Goal: Task Accomplishment & Management: Manage account settings

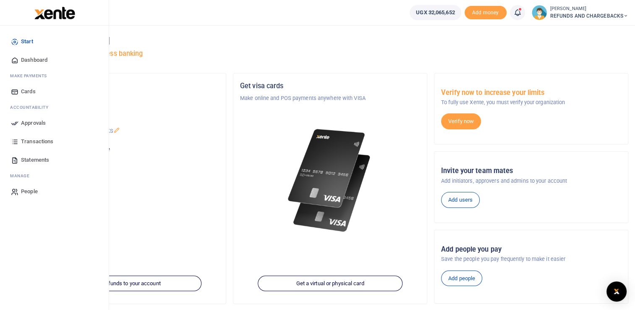
click at [50, 121] on link "Approvals" at bounding box center [54, 123] width 95 height 18
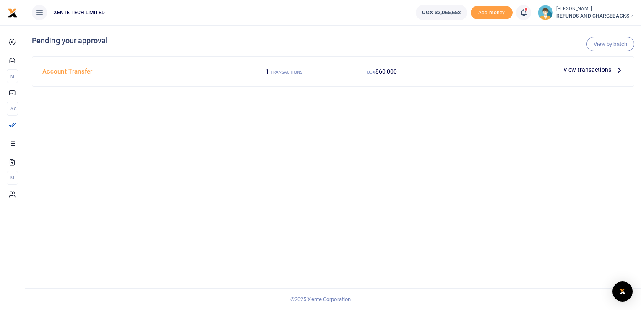
click at [612, 68] on p "View transactions" at bounding box center [593, 69] width 60 height 9
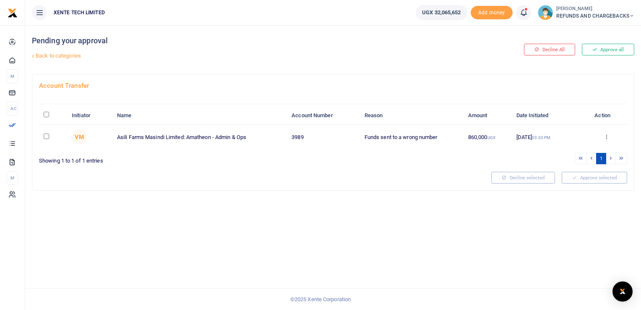
click at [605, 132] on td "Approve Decline Details" at bounding box center [606, 137] width 42 height 24
click at [606, 135] on icon at bounding box center [606, 136] width 5 height 6
click at [570, 148] on link "Approve" at bounding box center [575, 150] width 66 height 12
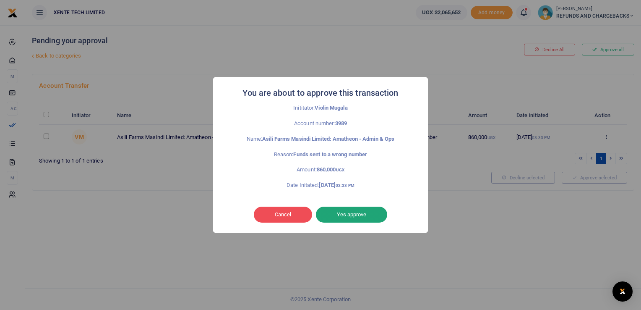
click at [340, 210] on button "Yes approve" at bounding box center [351, 214] width 71 height 16
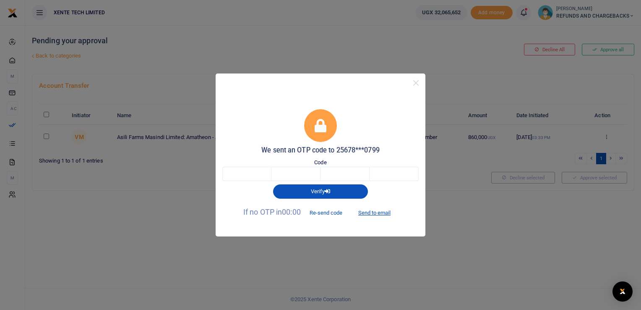
click at [340, 210] on button "Re-send code" at bounding box center [325, 212] width 47 height 14
click at [234, 169] on input "text" at bounding box center [246, 173] width 49 height 14
type input "3"
type input "6"
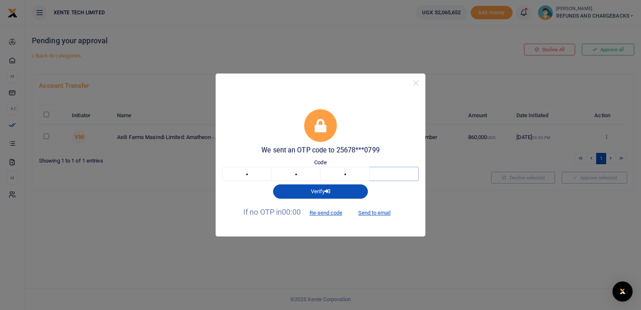
type input "5"
